Goal: Register for event/course

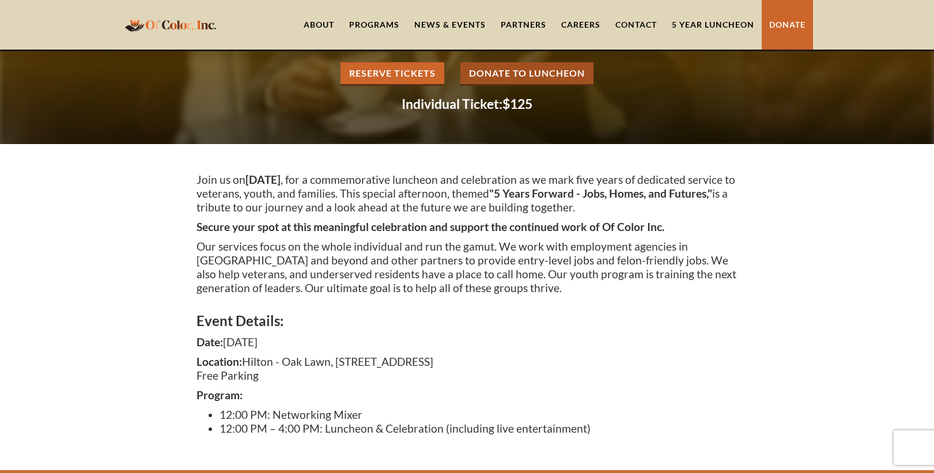
scroll to position [112, 0]
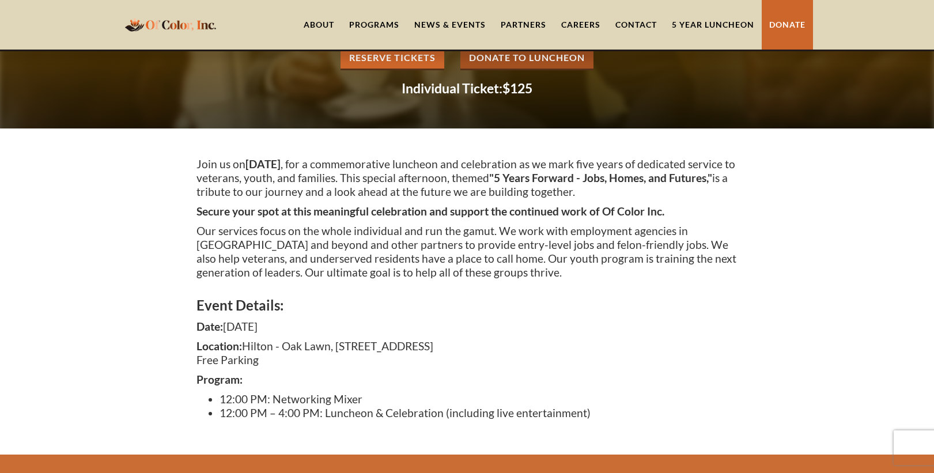
click at [418, 66] on link "Reserve Tickets" at bounding box center [393, 59] width 104 height 24
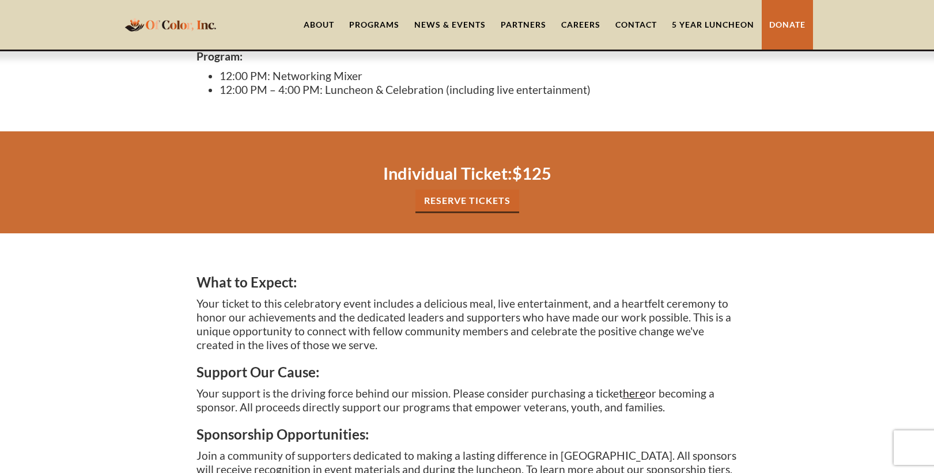
scroll to position [428, 0]
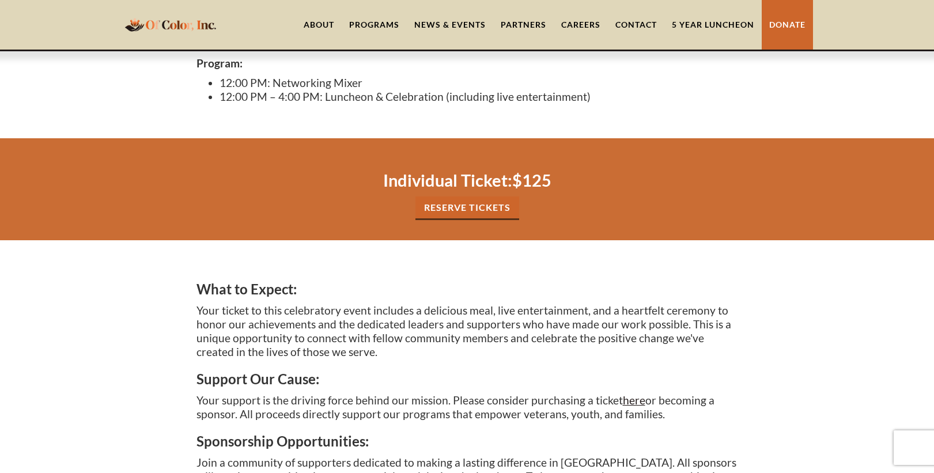
click at [458, 207] on link "Reserve tickets" at bounding box center [468, 209] width 104 height 24
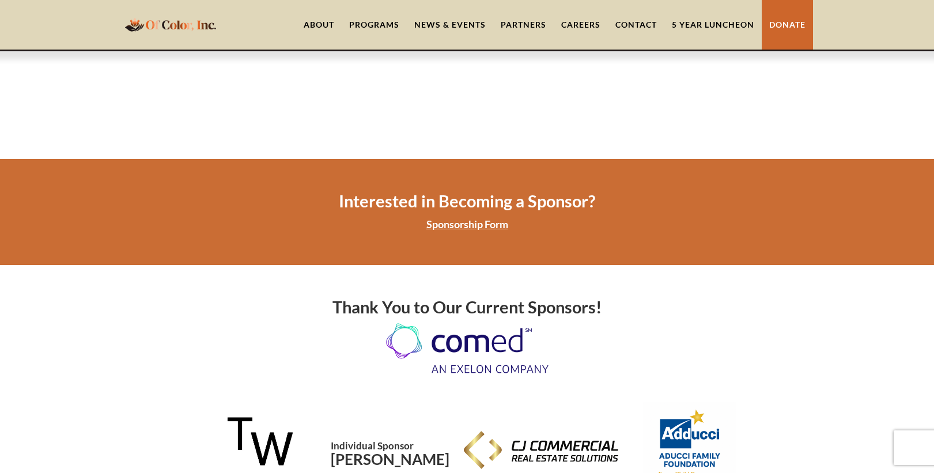
scroll to position [997, 0]
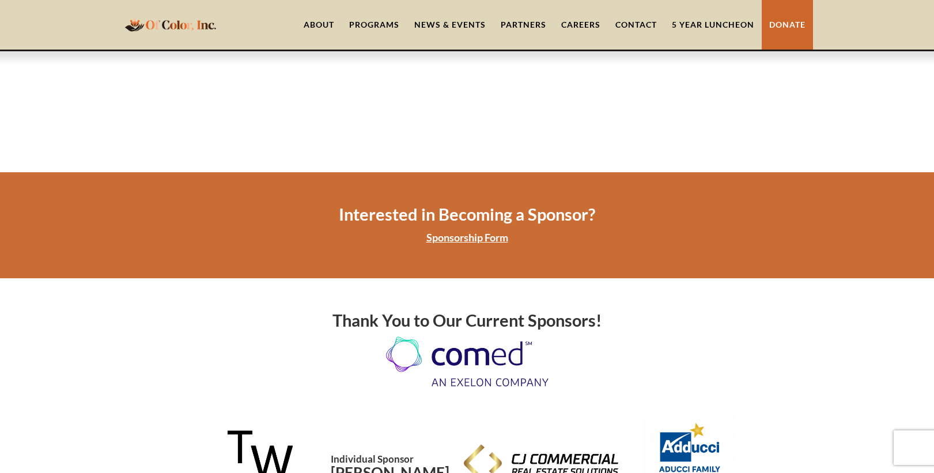
click at [488, 231] on link "Sponsorship Form" at bounding box center [468, 237] width 82 height 13
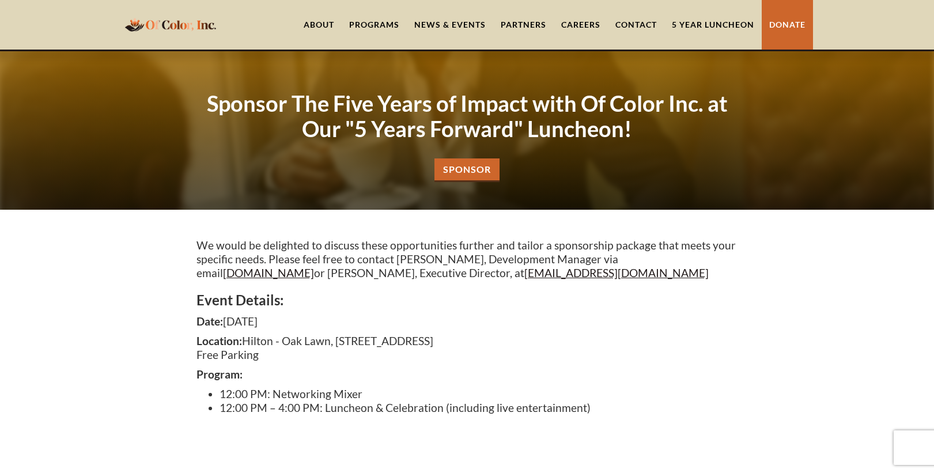
click at [695, 19] on link "5 Year Luncheon" at bounding box center [713, 25] width 97 height 50
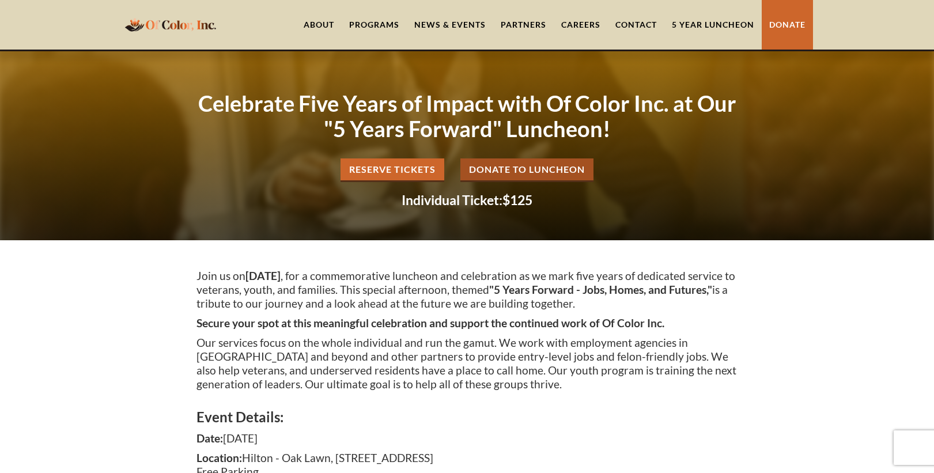
click at [416, 174] on link "Reserve Tickets" at bounding box center [393, 170] width 104 height 24
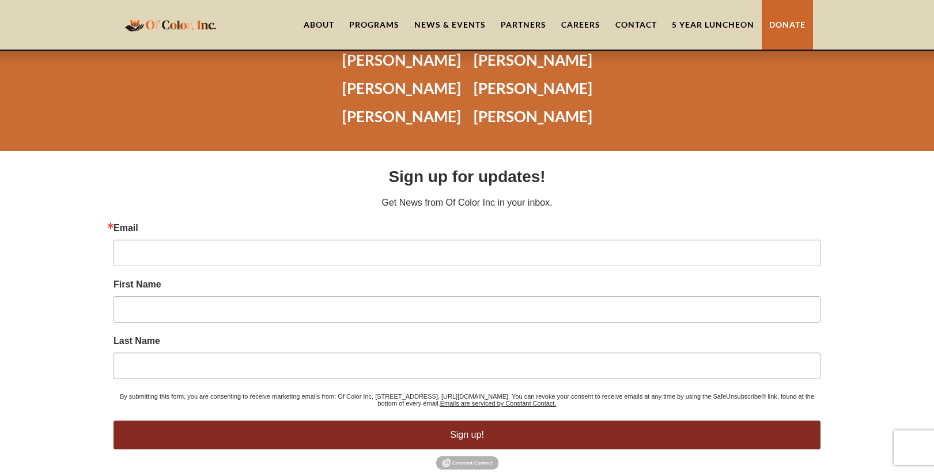
scroll to position [1617, 0]
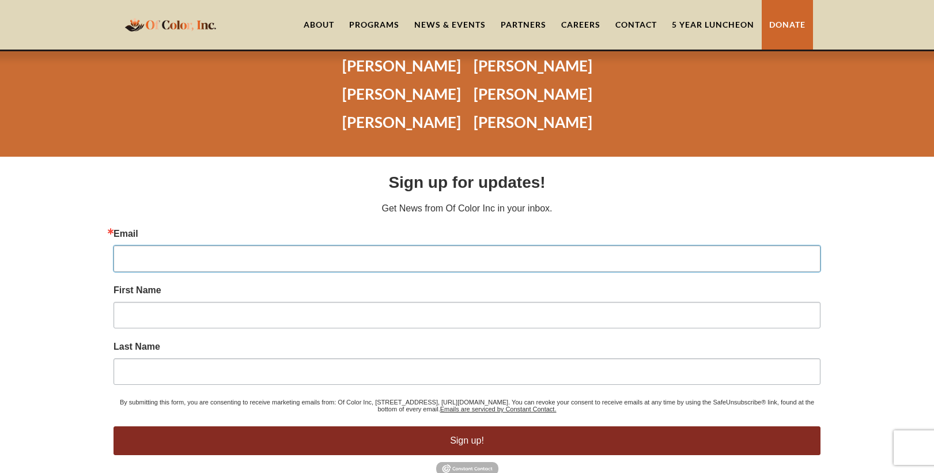
click at [346, 246] on input "Email" at bounding box center [467, 259] width 707 height 27
type input "blachfe@gmail.com"
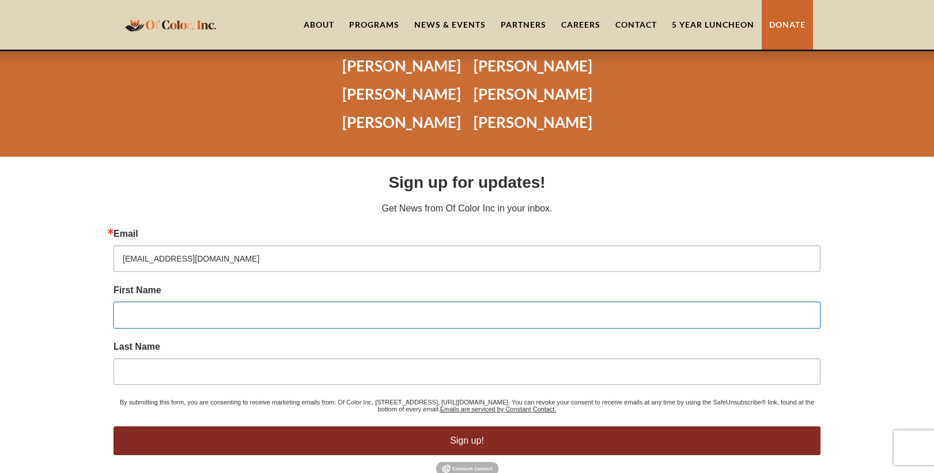
type input "Creola"
type input "Kizart-Hampton"
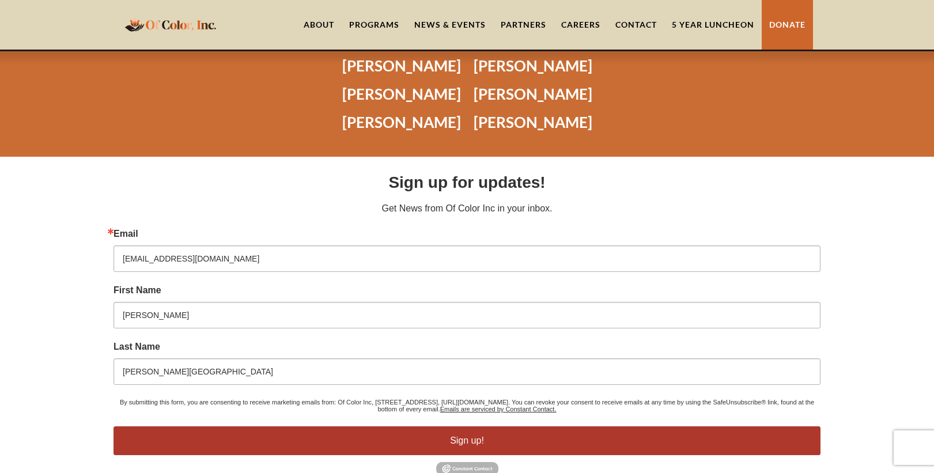
click at [473, 435] on button "Sign up!" at bounding box center [467, 441] width 707 height 29
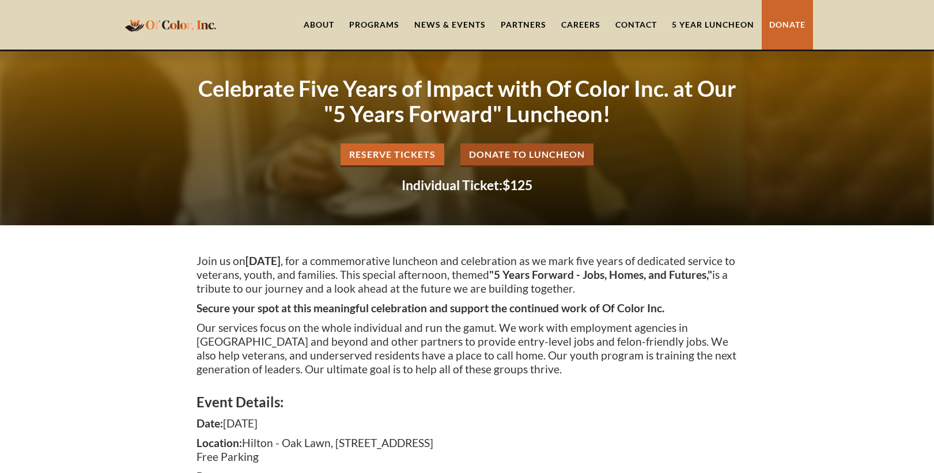
scroll to position [0, 0]
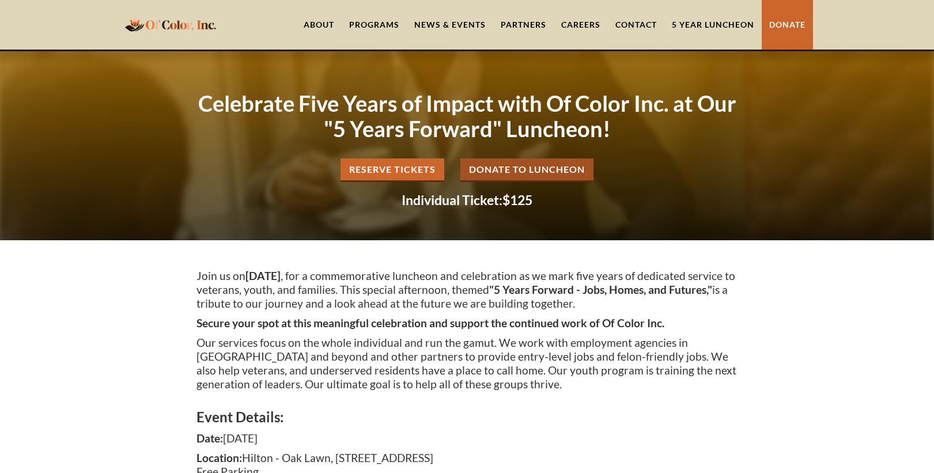
click at [389, 165] on link "Reserve Tickets" at bounding box center [393, 170] width 104 height 24
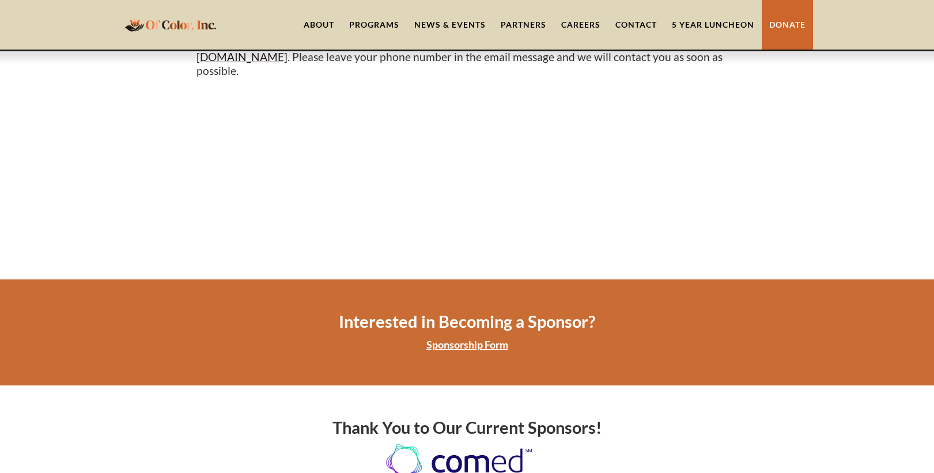
scroll to position [892, 0]
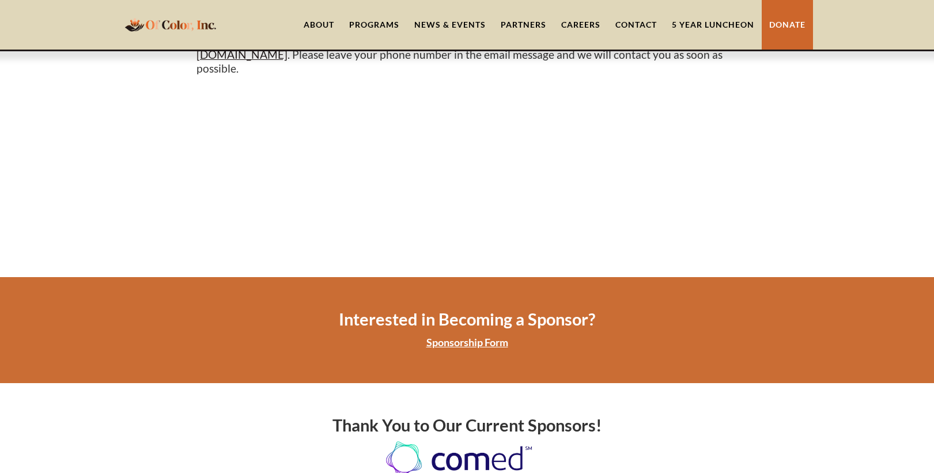
click at [440, 21] on link "News & Events" at bounding box center [450, 25] width 86 height 50
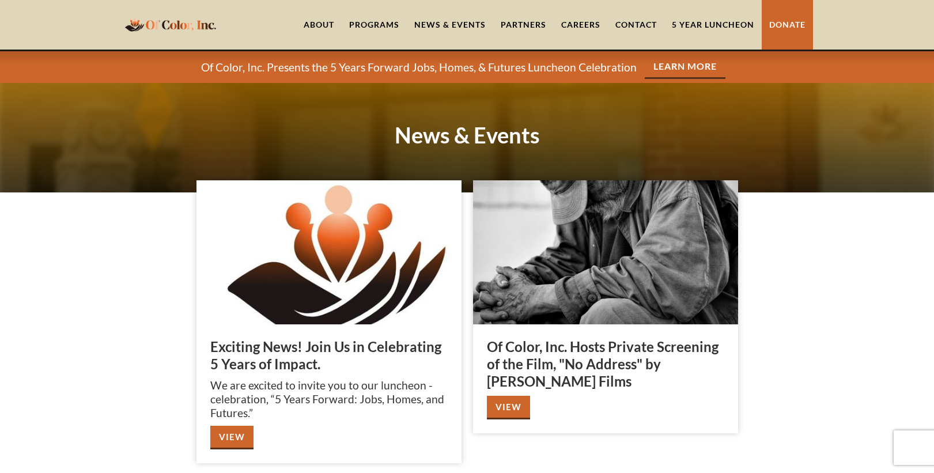
click at [369, 20] on div "Programs" at bounding box center [374, 25] width 50 height 12
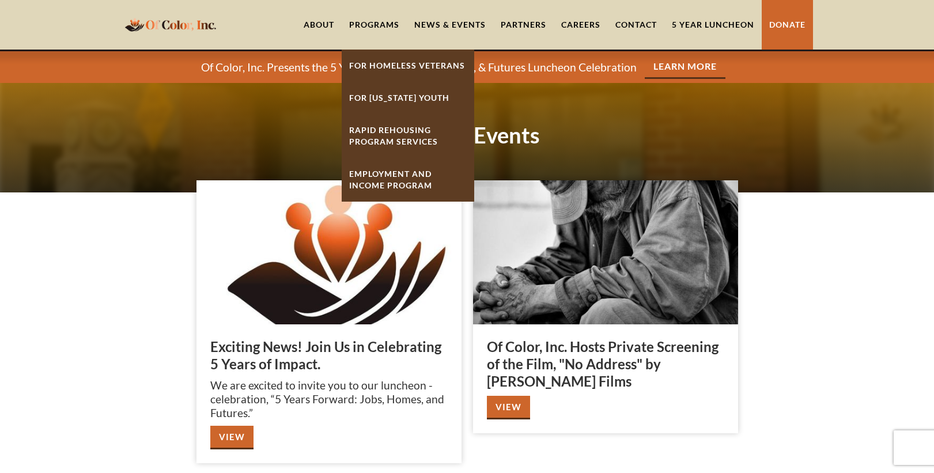
click at [324, 22] on link "About" at bounding box center [319, 25] width 46 height 50
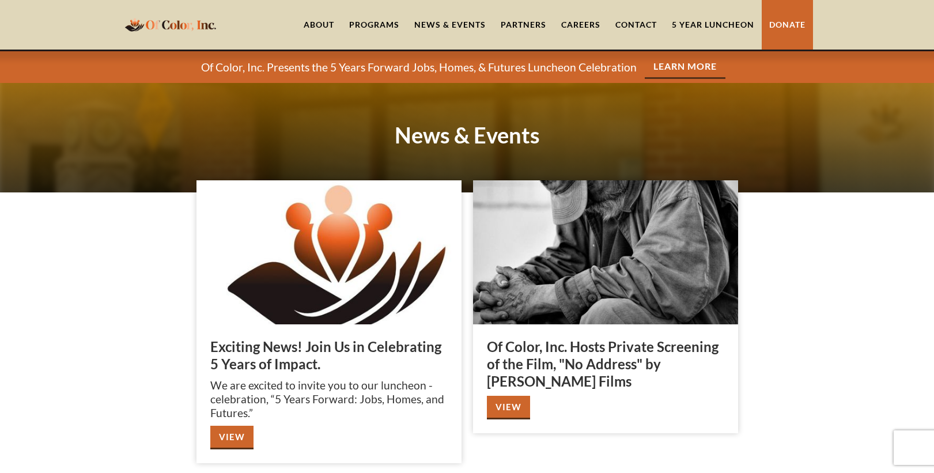
click at [324, 22] on link "About" at bounding box center [319, 25] width 46 height 50
